Goal: Navigation & Orientation: Go to known website

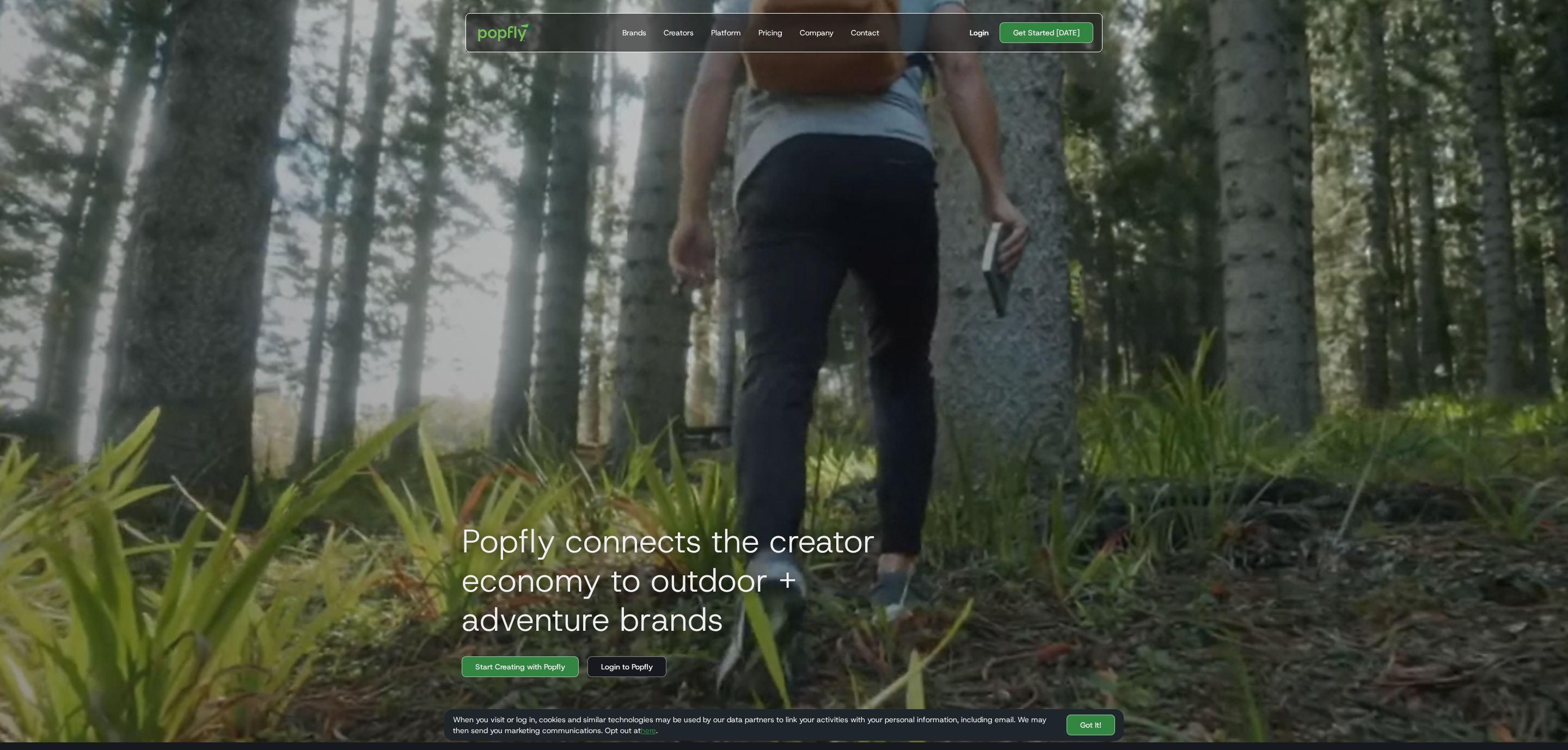
click at [982, 34] on div "Login" at bounding box center [979, 33] width 19 height 11
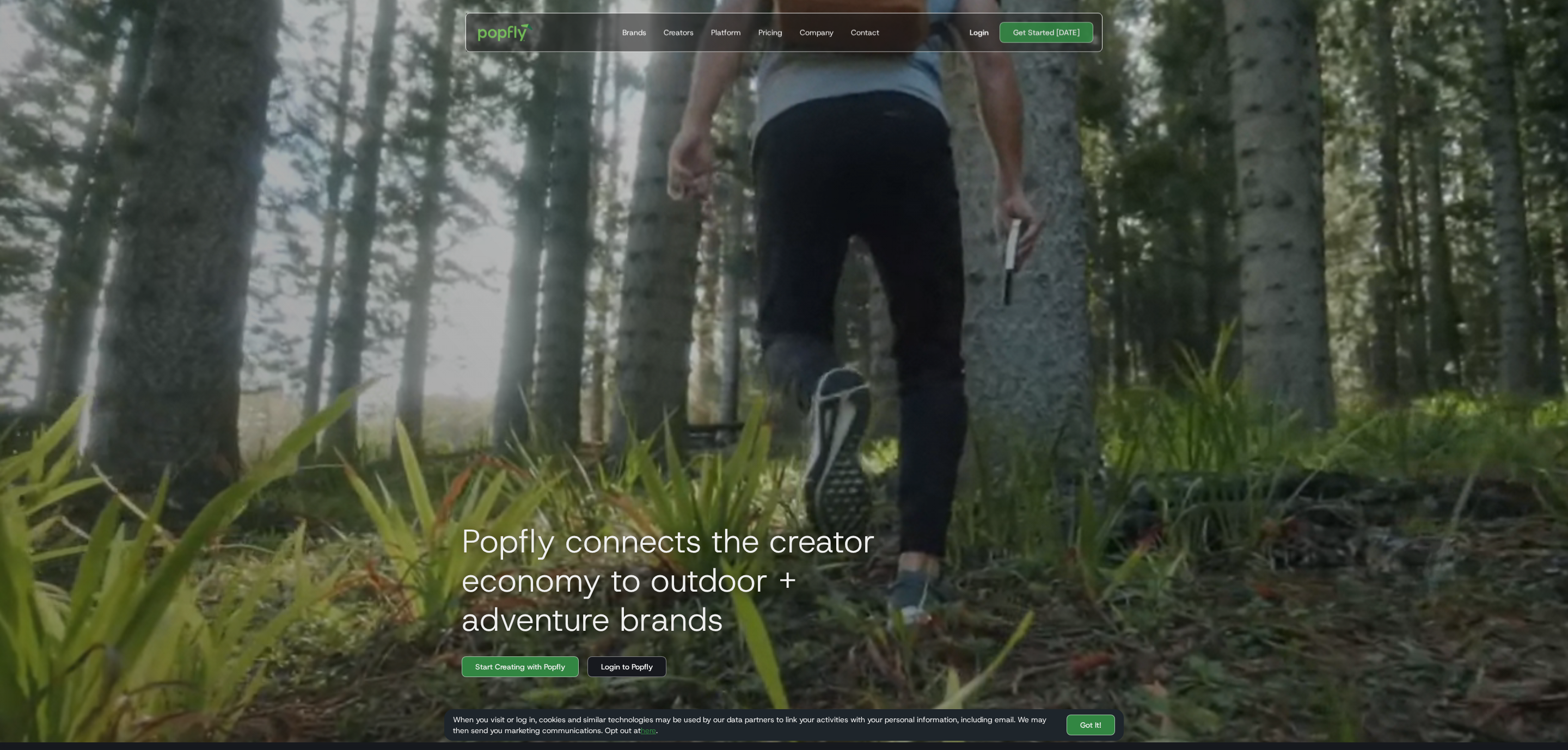
click at [989, 27] on div "Login" at bounding box center [979, 33] width 19 height 11
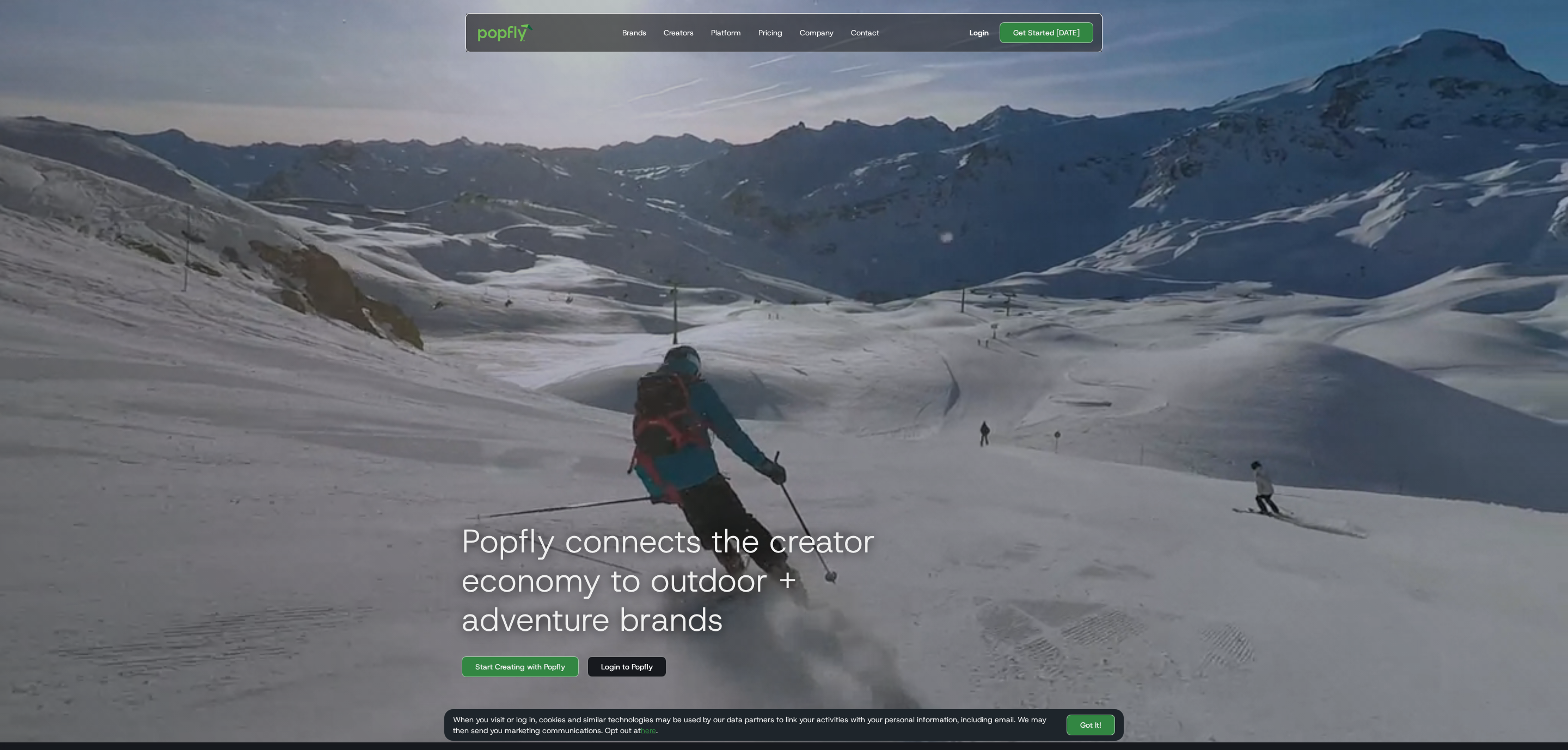
click at [969, 29] on link "Login" at bounding box center [980, 33] width 28 height 11
